Goal: Task Accomplishment & Management: Use online tool/utility

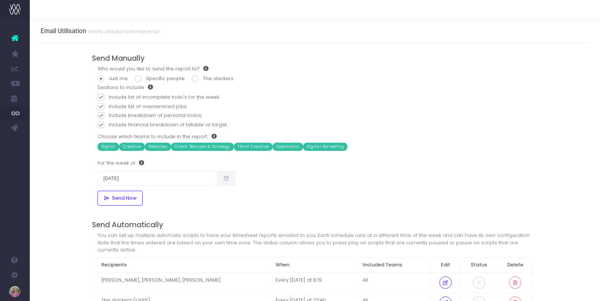
scroll to position [0, 2]
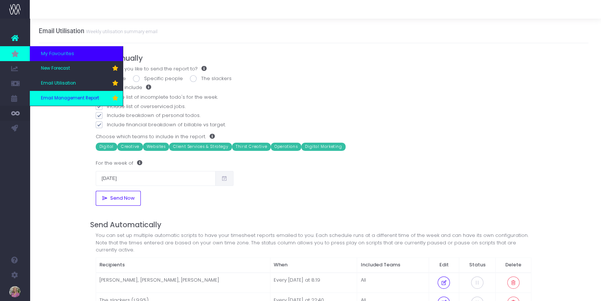
click at [57, 102] on link "Email Management Report" at bounding box center [76, 98] width 93 height 15
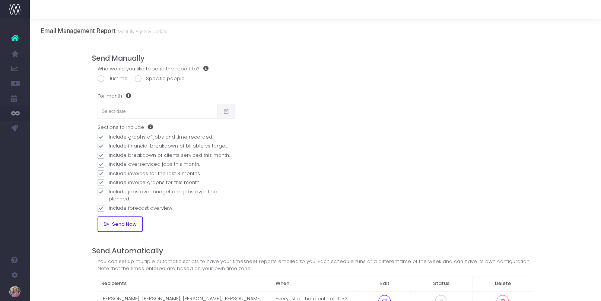
click at [102, 80] on span at bounding box center [101, 78] width 7 height 7
click at [109, 80] on input "Just me" at bounding box center [111, 77] width 5 height 5
radio input "true"
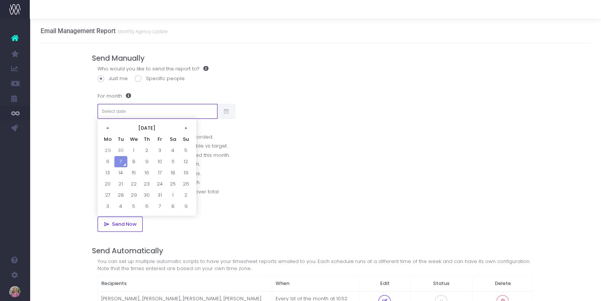
click at [114, 109] on input "text" at bounding box center [158, 111] width 120 height 15
click at [108, 130] on th "«" at bounding box center [107, 127] width 13 height 11
click at [120, 159] on td "8" at bounding box center [120, 161] width 13 height 11
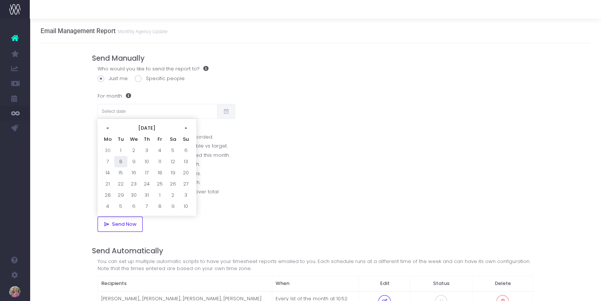
type input "[DATE]"
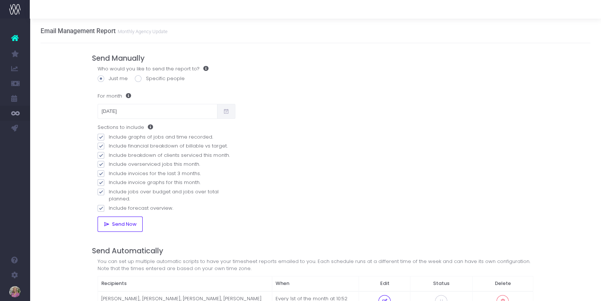
click at [138, 78] on span at bounding box center [138, 78] width 7 height 7
click at [146, 78] on input "Specific people" at bounding box center [148, 77] width 5 height 5
radio input "true"
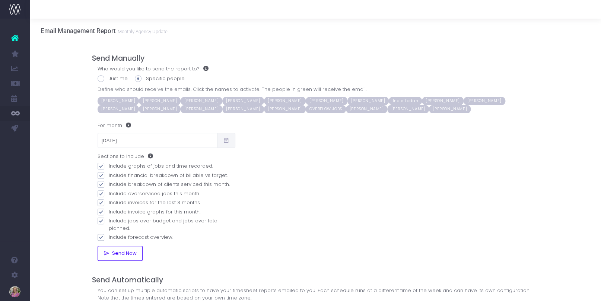
scroll to position [1, 0]
click at [100, 76] on span at bounding box center [101, 77] width 7 height 7
click at [109, 76] on input "Just me" at bounding box center [111, 76] width 5 height 5
radio input "true"
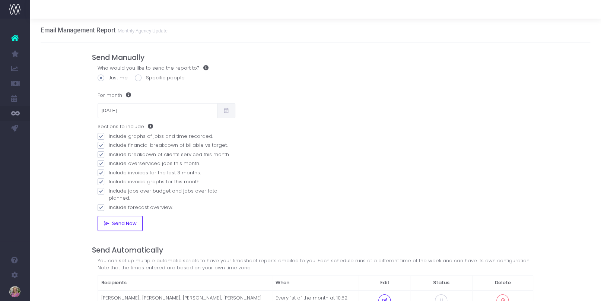
scroll to position [0, 0]
click at [102, 134] on span at bounding box center [101, 136] width 7 height 7
click at [109, 134] on input "Include graphs of jobs and time recorded." at bounding box center [111, 135] width 5 height 5
checkbox input "false"
click at [102, 142] on div "Sections to include Include graphs of jobs and time recorded. Include financial…" at bounding box center [167, 167] width 138 height 88
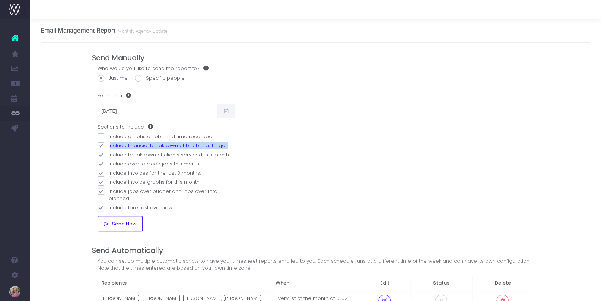
click at [102, 147] on span at bounding box center [101, 145] width 7 height 7
click at [109, 147] on input "Include financial breakdown of billable vs target." at bounding box center [111, 144] width 5 height 5
checkbox input "false"
drag, startPoint x: 101, startPoint y: 153, endPoint x: 101, endPoint y: 160, distance: 7.1
click at [101, 153] on span at bounding box center [101, 154] width 7 height 7
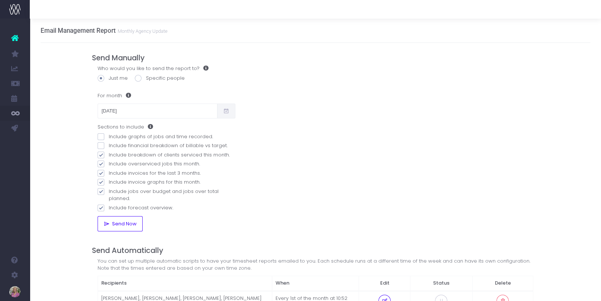
click at [109, 153] on input "Include breakdown of clients serviced this month." at bounding box center [111, 153] width 5 height 5
checkbox input "false"
drag, startPoint x: 100, startPoint y: 162, endPoint x: 101, endPoint y: 169, distance: 7.1
click at [100, 163] on span at bounding box center [101, 163] width 7 height 7
click at [109, 163] on input "Include overserviced jobs this month." at bounding box center [111, 162] width 5 height 5
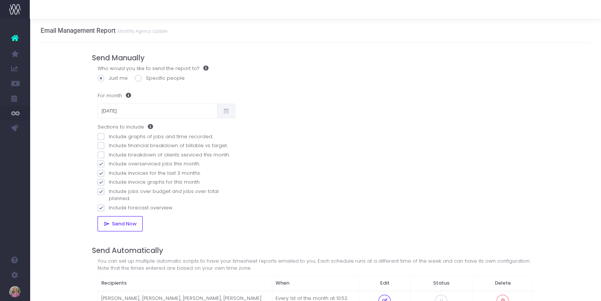
checkbox input "false"
drag, startPoint x: 101, startPoint y: 170, endPoint x: 101, endPoint y: 177, distance: 6.3
click at [101, 173] on span at bounding box center [101, 173] width 7 height 7
click at [109, 173] on input "Include invoices for the last 3 months." at bounding box center [111, 171] width 5 height 5
checkbox input "false"
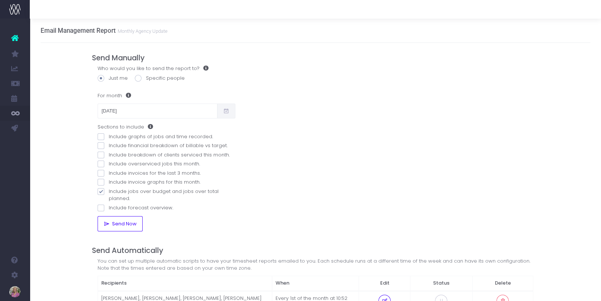
checkbox input "false"
click at [101, 181] on span at bounding box center [101, 182] width 7 height 7
click at [109, 181] on input "Include invoice graphs for this month." at bounding box center [111, 180] width 5 height 5
checkbox input "true"
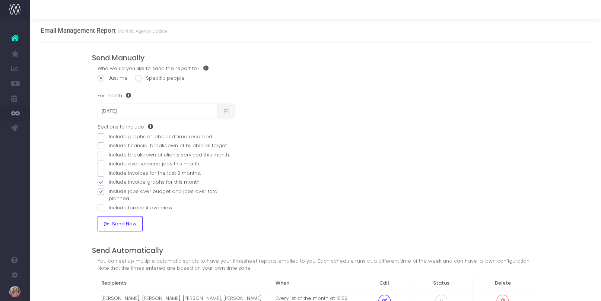
click at [102, 192] on span at bounding box center [101, 191] width 7 height 7
click at [109, 192] on input "Include jobs over budget and jobs over total planned." at bounding box center [111, 190] width 5 height 5
checkbox input "false"
drag, startPoint x: 100, startPoint y: 182, endPoint x: 111, endPoint y: 189, distance: 12.7
click at [100, 182] on span at bounding box center [101, 182] width 7 height 7
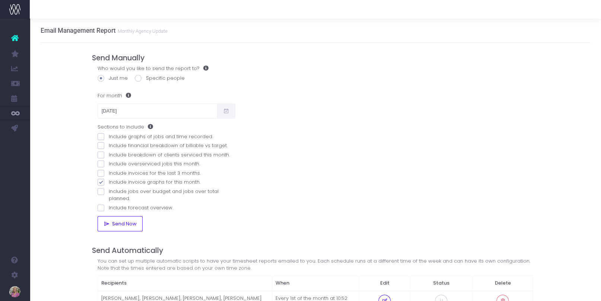
click at [109, 182] on input "Include invoice graphs for this month." at bounding box center [111, 180] width 5 height 5
checkbox input "false"
click at [116, 221] on span "Send Now" at bounding box center [123, 224] width 27 height 6
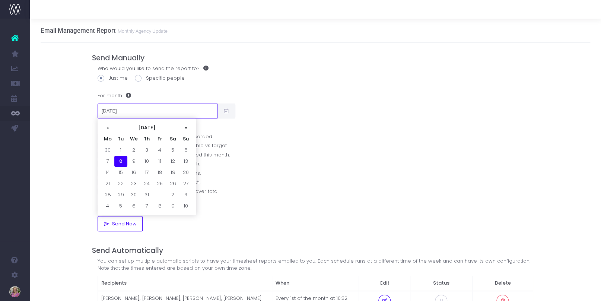
click at [140, 110] on input "[DATE]" at bounding box center [158, 110] width 120 height 15
drag, startPoint x: 186, startPoint y: 127, endPoint x: 180, endPoint y: 131, distance: 8.0
click at [186, 127] on th "»" at bounding box center [185, 127] width 13 height 11
click at [163, 149] on td "1" at bounding box center [159, 149] width 13 height 11
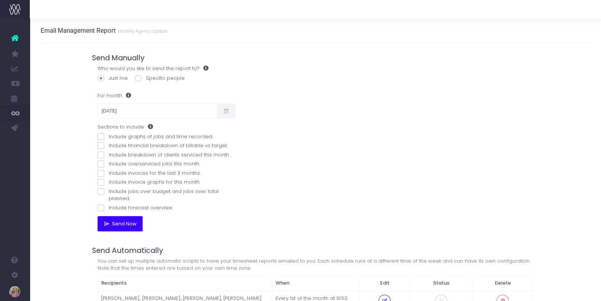
click at [114, 221] on span "Send Now" at bounding box center [123, 224] width 27 height 6
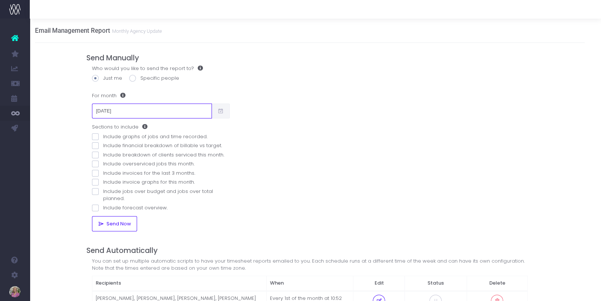
click at [199, 110] on input "[DATE]" at bounding box center [152, 110] width 120 height 15
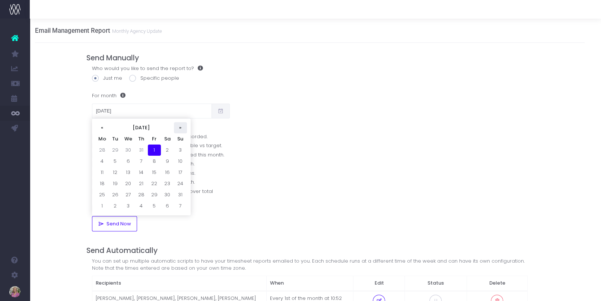
click at [179, 128] on th "»" at bounding box center [180, 127] width 13 height 11
click at [143, 160] on td "4" at bounding box center [141, 161] width 13 height 11
type input "[DATE]"
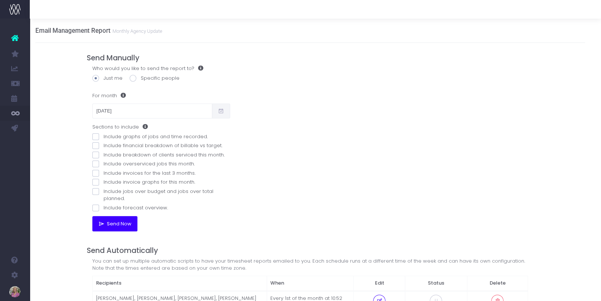
click at [112, 224] on span "Send Now" at bounding box center [118, 224] width 27 height 6
